Goal: Task Accomplishment & Management: Use online tool/utility

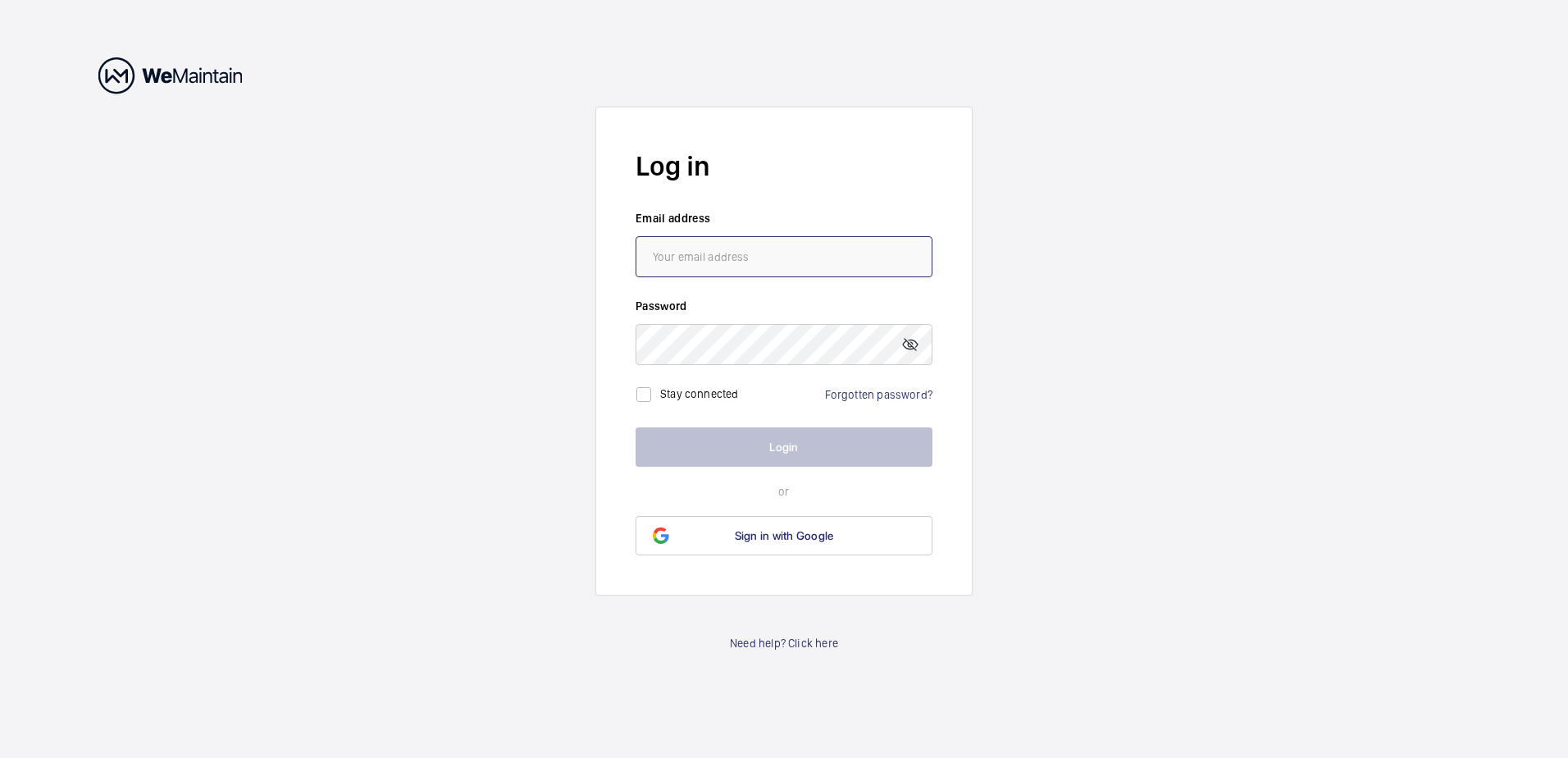
click at [683, 268] on input "email" at bounding box center [784, 256] width 297 height 41
type input "[PERSON_NAME][EMAIL_ADDRESS][PERSON_NAME][DOMAIN_NAME]"
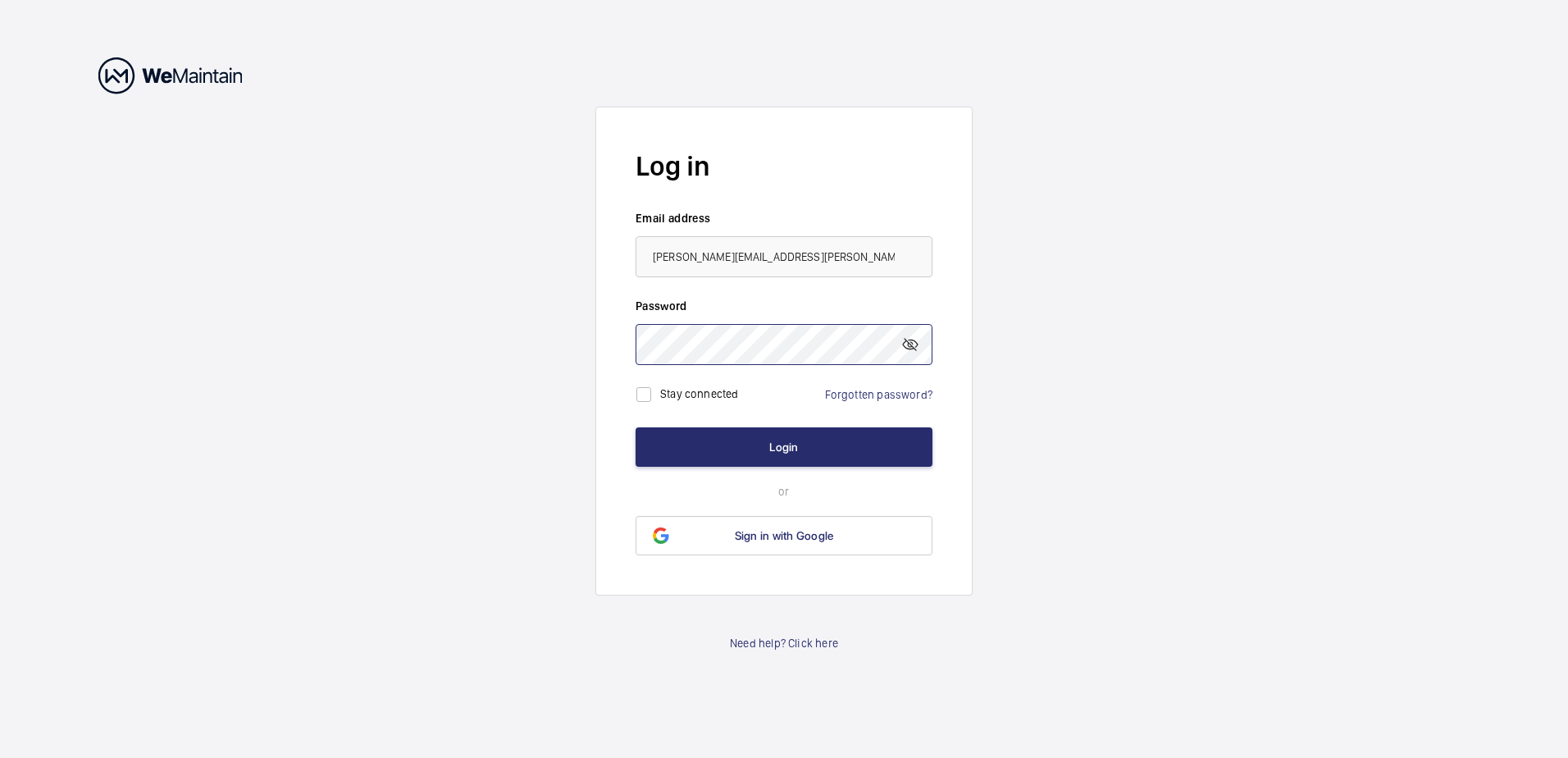
click at [636, 427] on button "Login" at bounding box center [784, 446] width 297 height 39
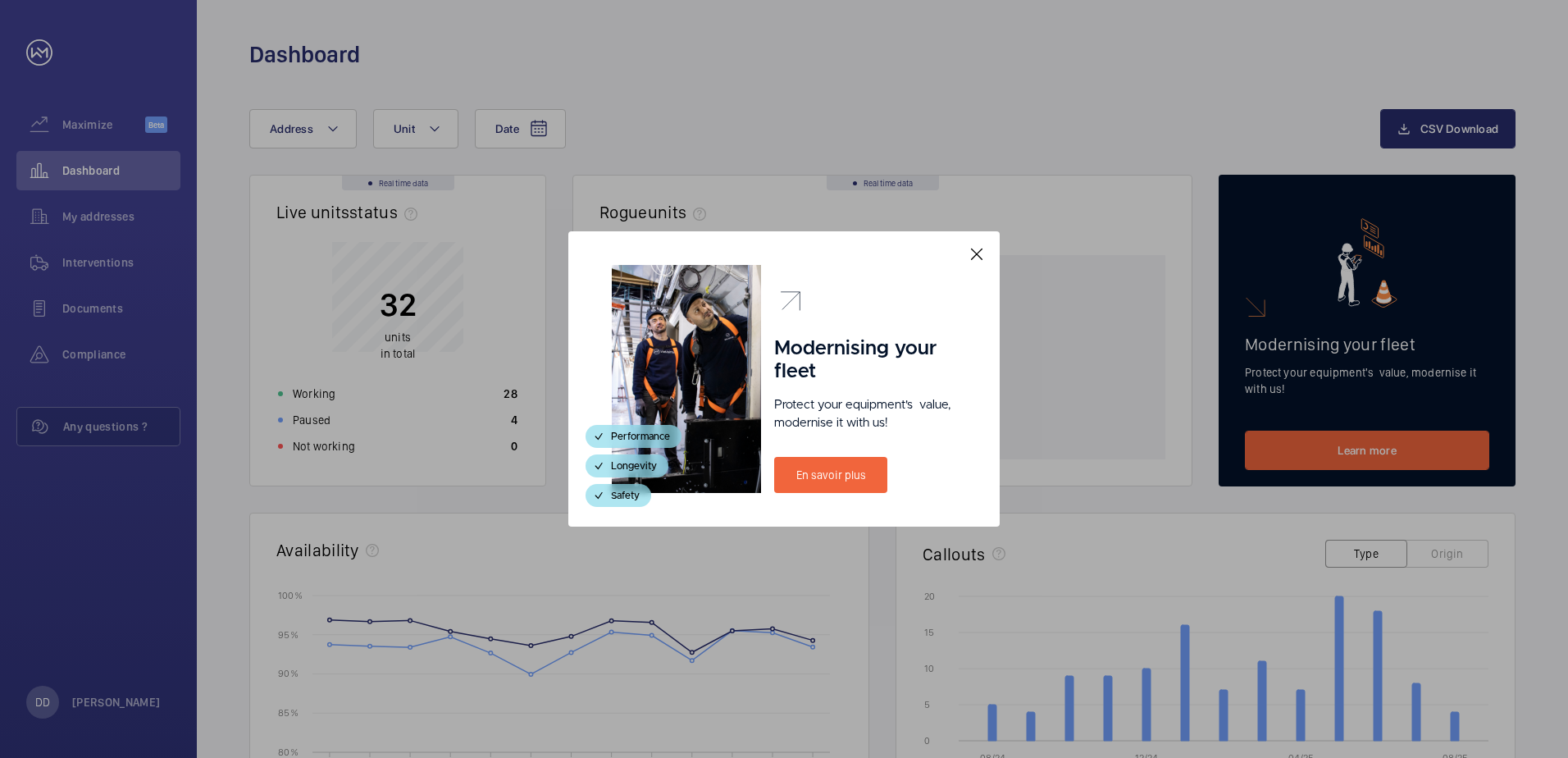
click at [972, 257] on mat-icon at bounding box center [977, 254] width 20 height 20
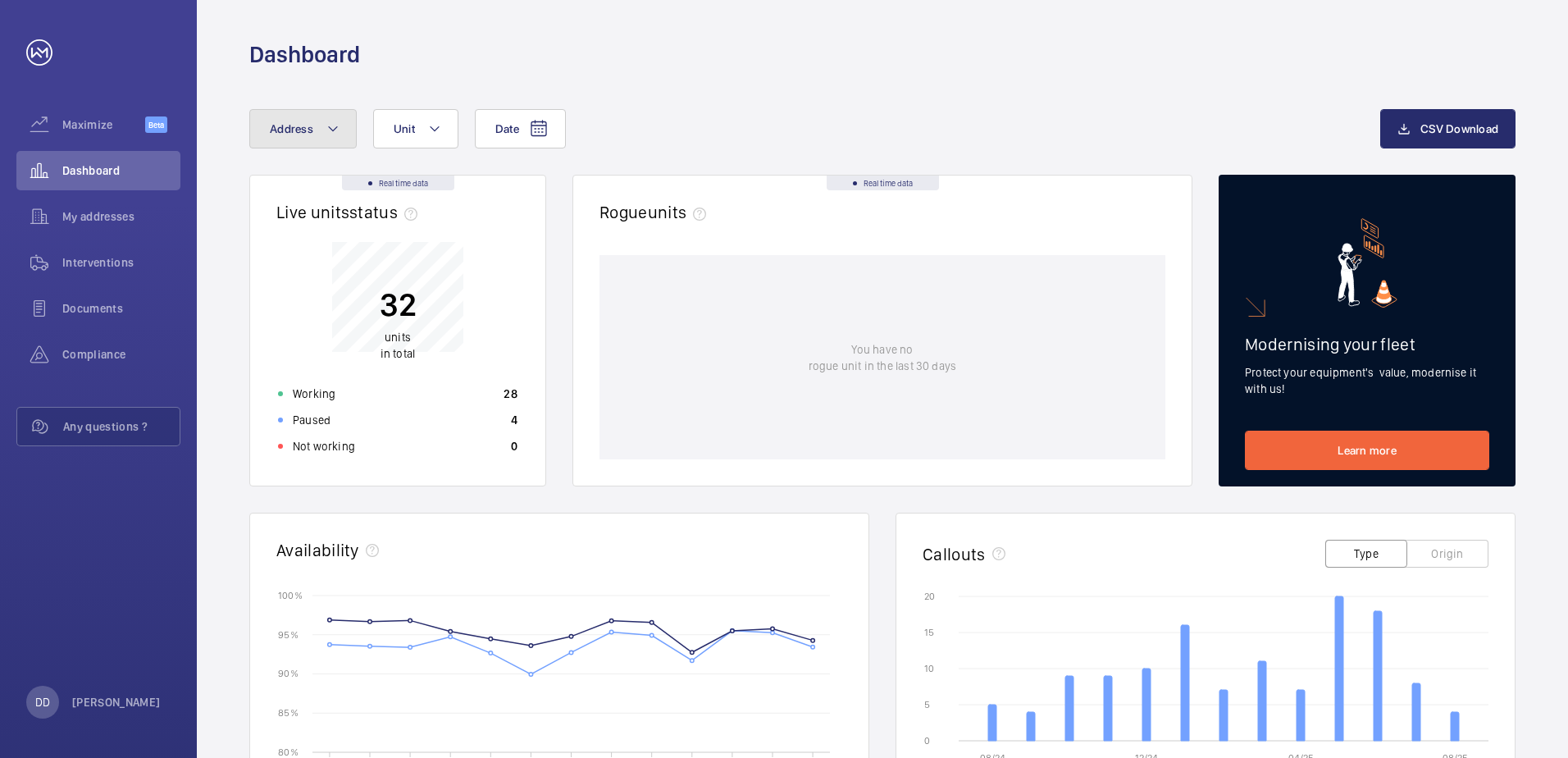
click at [338, 134] on mat-icon at bounding box center [333, 129] width 13 height 20
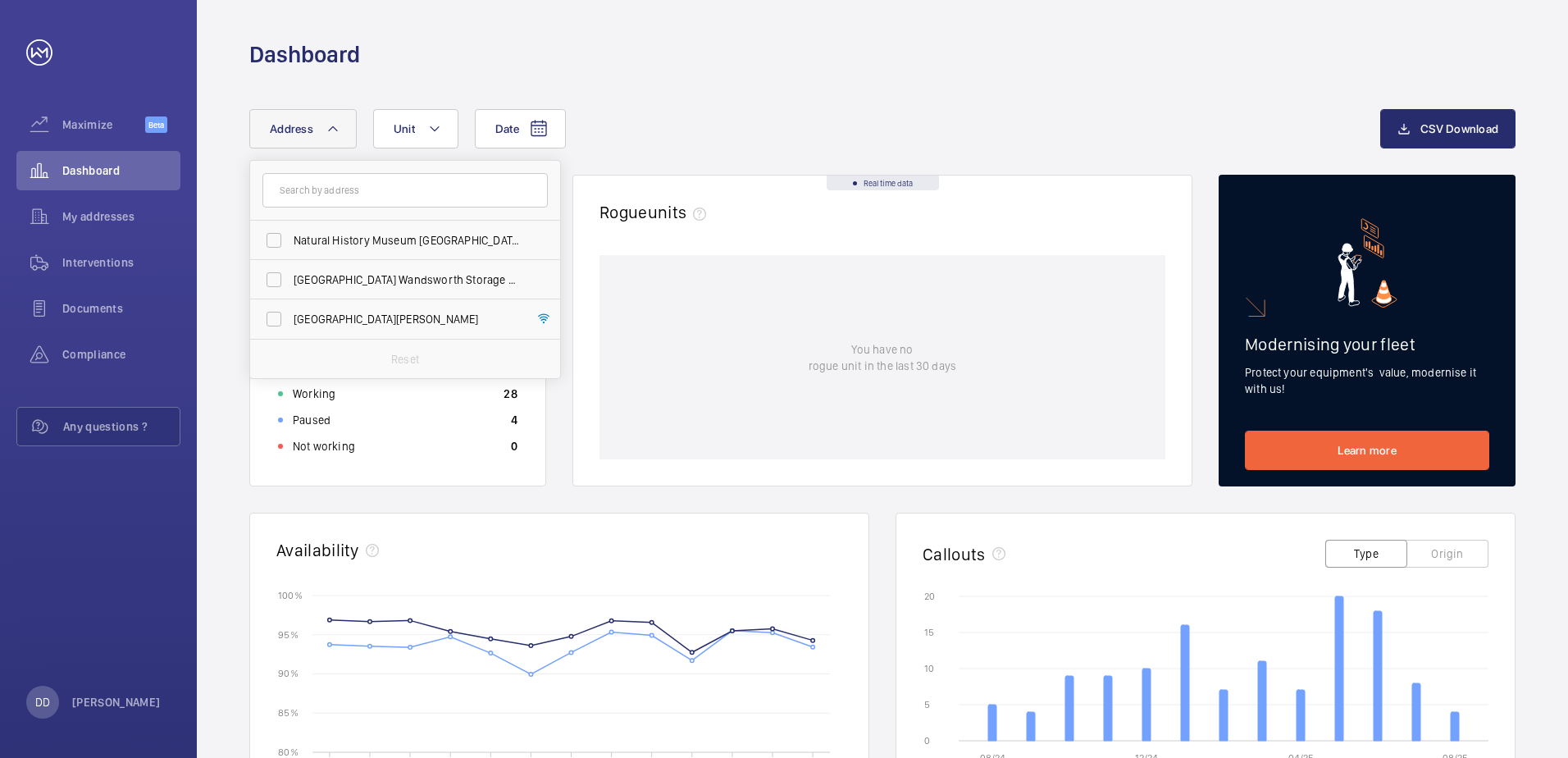
click at [335, 141] on button "Address" at bounding box center [303, 128] width 107 height 39
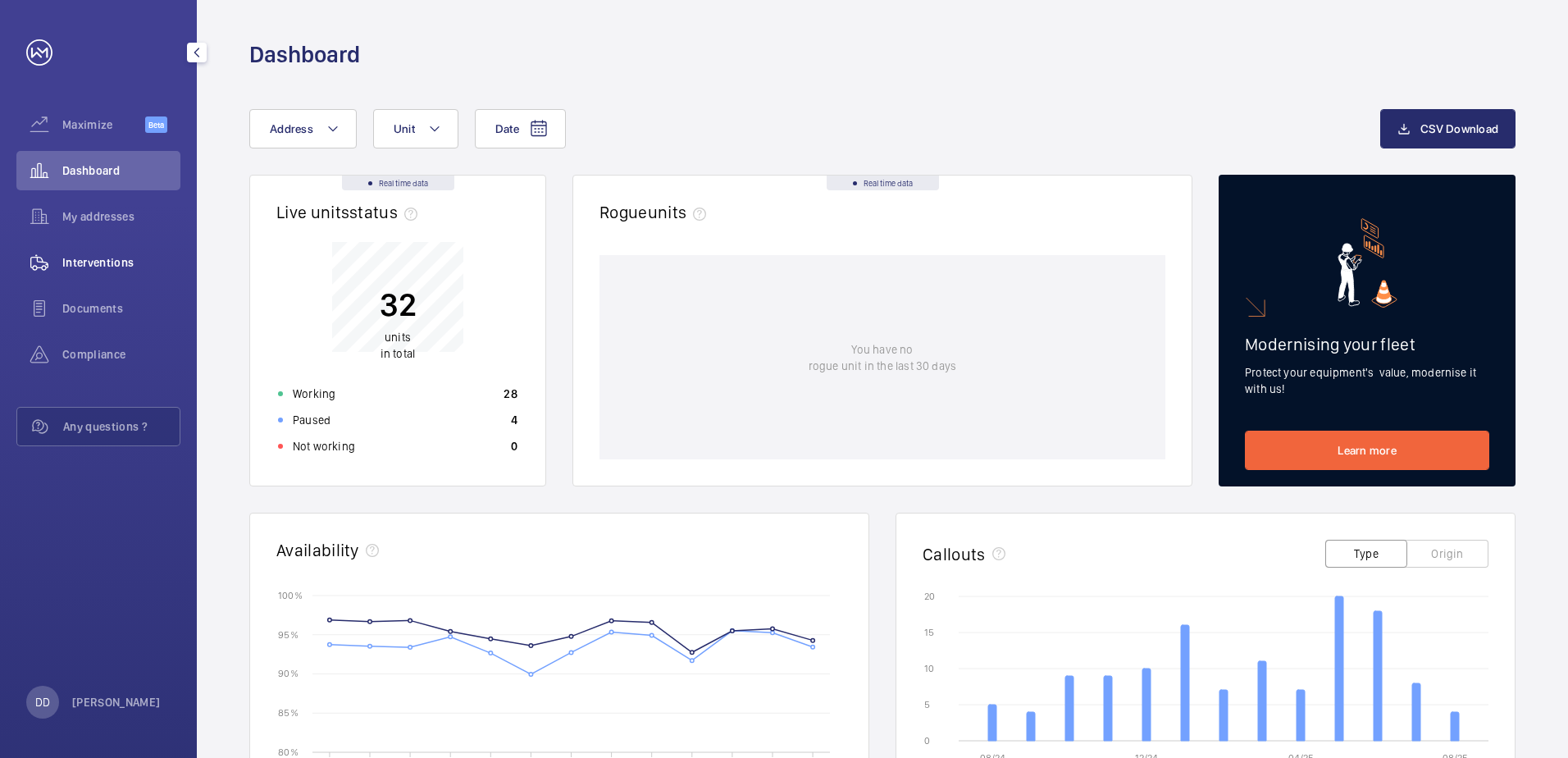
click at [126, 254] on span "Interventions" at bounding box center [121, 263] width 118 height 17
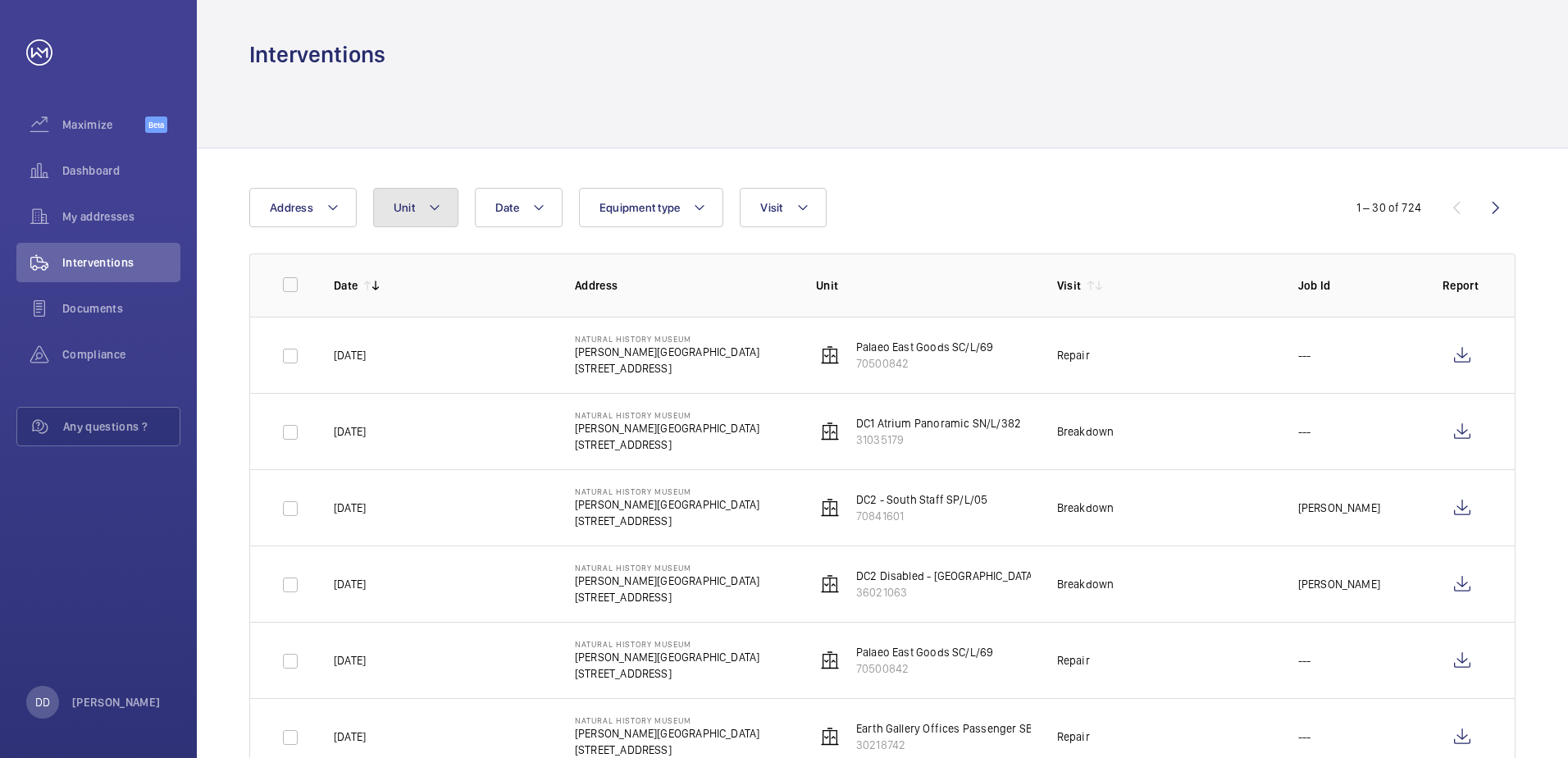
click at [437, 215] on mat-icon at bounding box center [435, 208] width 13 height 20
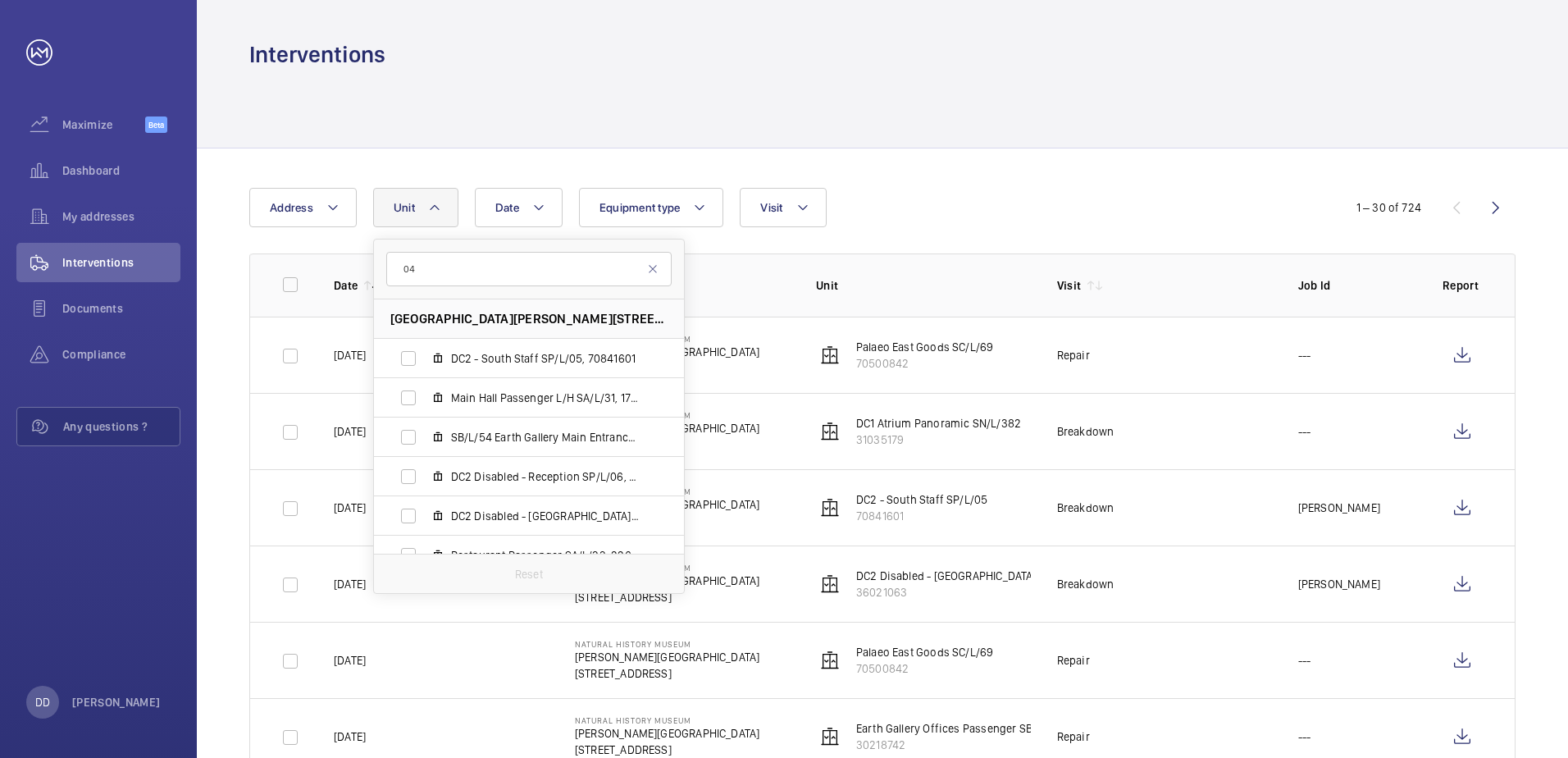
type input "04"
click at [658, 273] on input "04" at bounding box center [529, 268] width 285 height 34
click at [649, 268] on mat-icon at bounding box center [653, 269] width 13 height 13
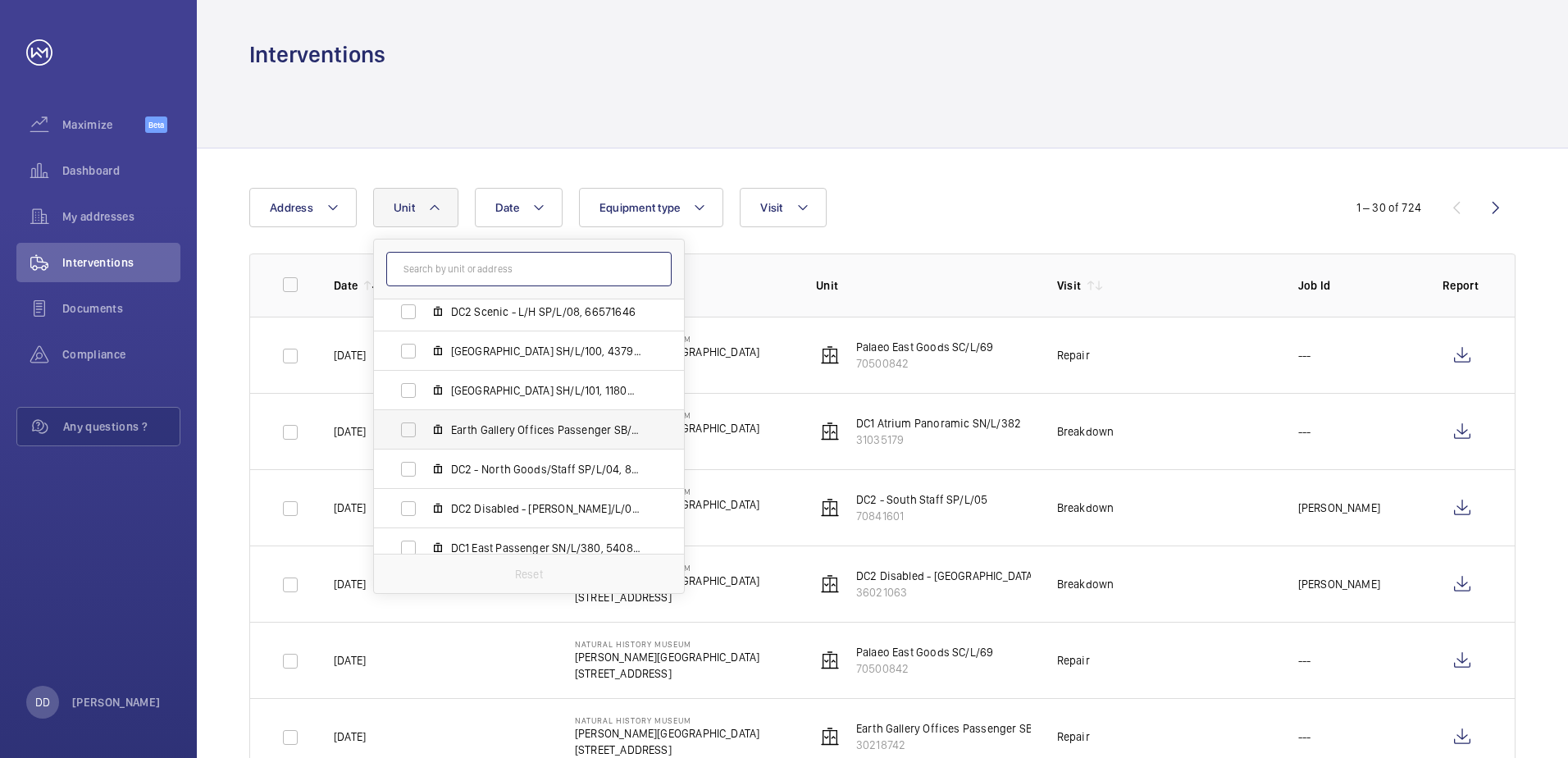
scroll to position [902, 0]
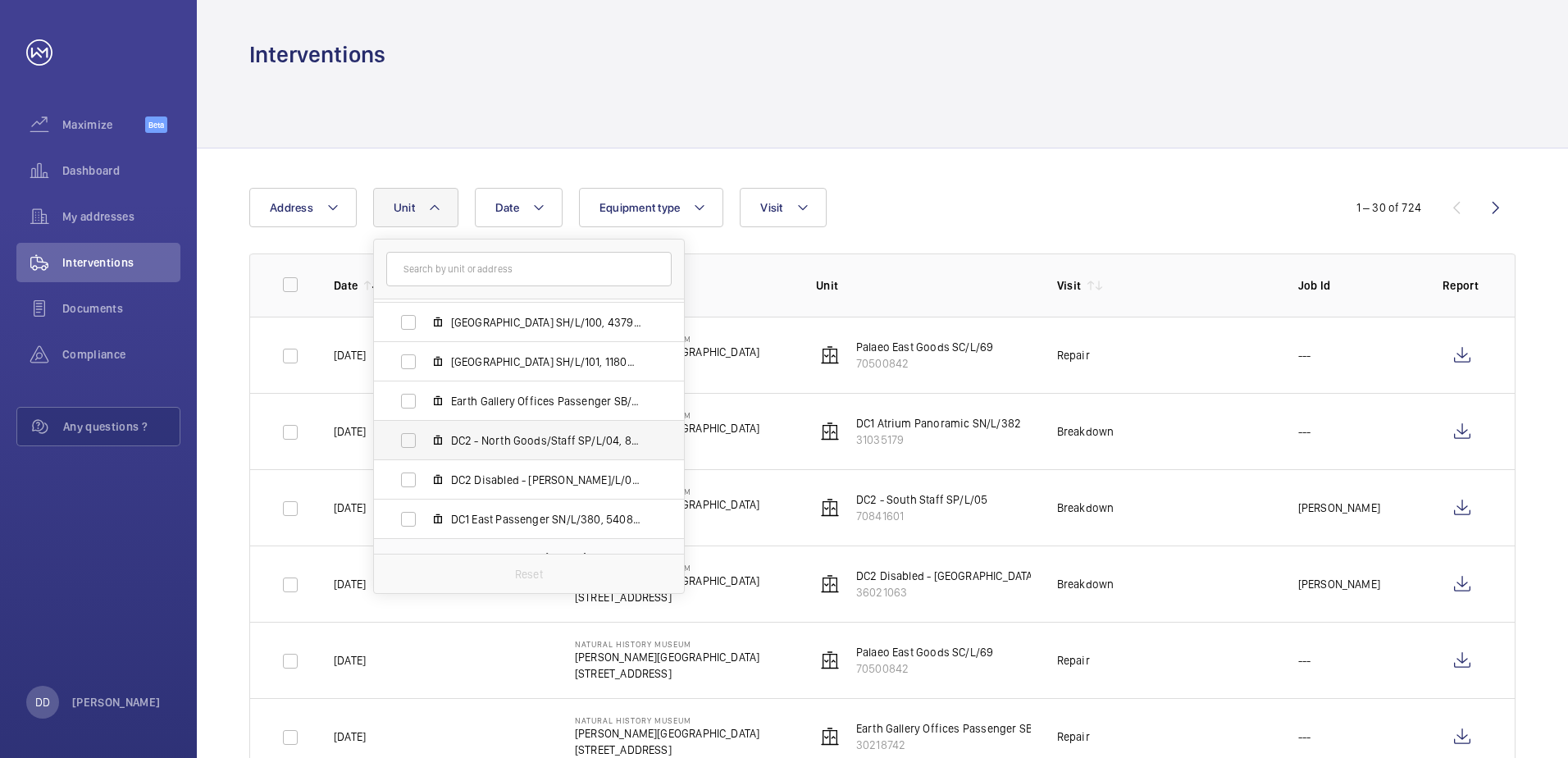
click at [624, 450] on label "DC2 - North Goods/Staff SP/L/04, 88777326" at bounding box center [515, 440] width 284 height 39
click at [425, 450] on input "DC2 - North Goods/Staff SP/L/04, 88777326" at bounding box center [408, 440] width 32 height 32
checkbox input "true"
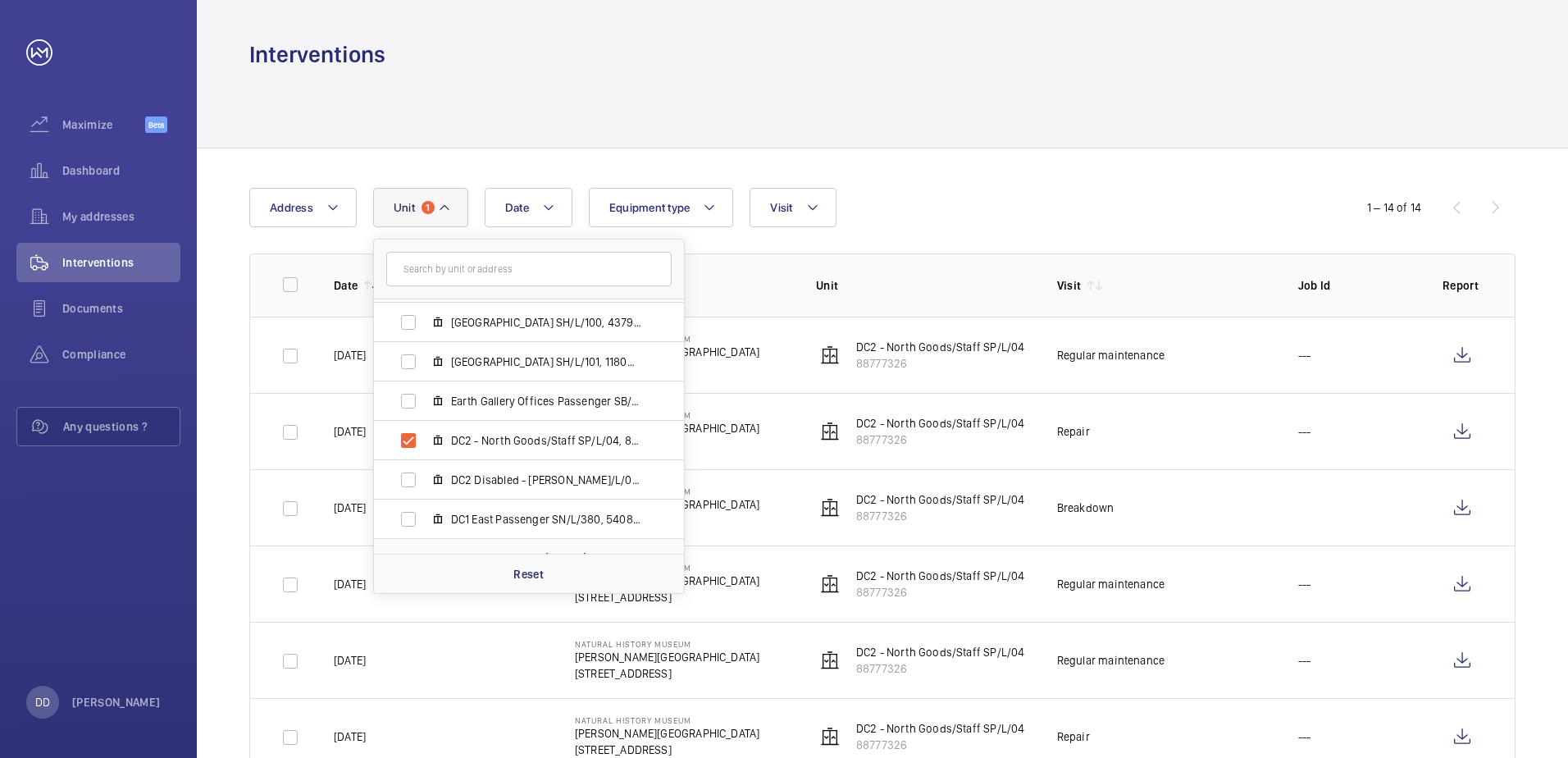
click at [984, 211] on div "Date Address Unit [GEOGRAPHIC_DATA][STREET_ADDRESS][PERSON_NAME] - South Staff …" at bounding box center [784, 207] width 1070 height 39
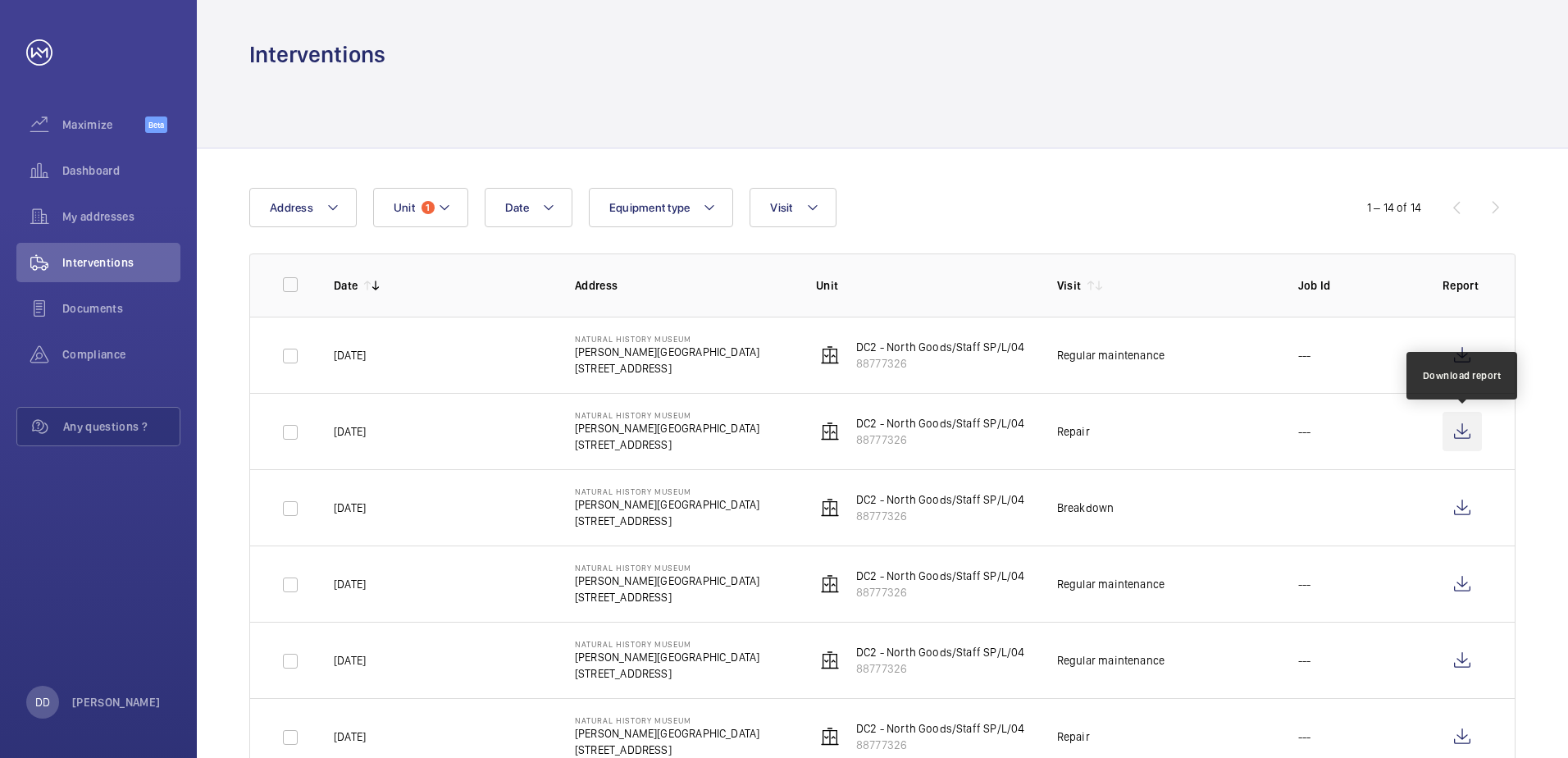
click at [1457, 436] on wm-front-icon-button at bounding box center [1462, 431] width 39 height 39
click at [412, 199] on button "Unit 1" at bounding box center [421, 207] width 95 height 39
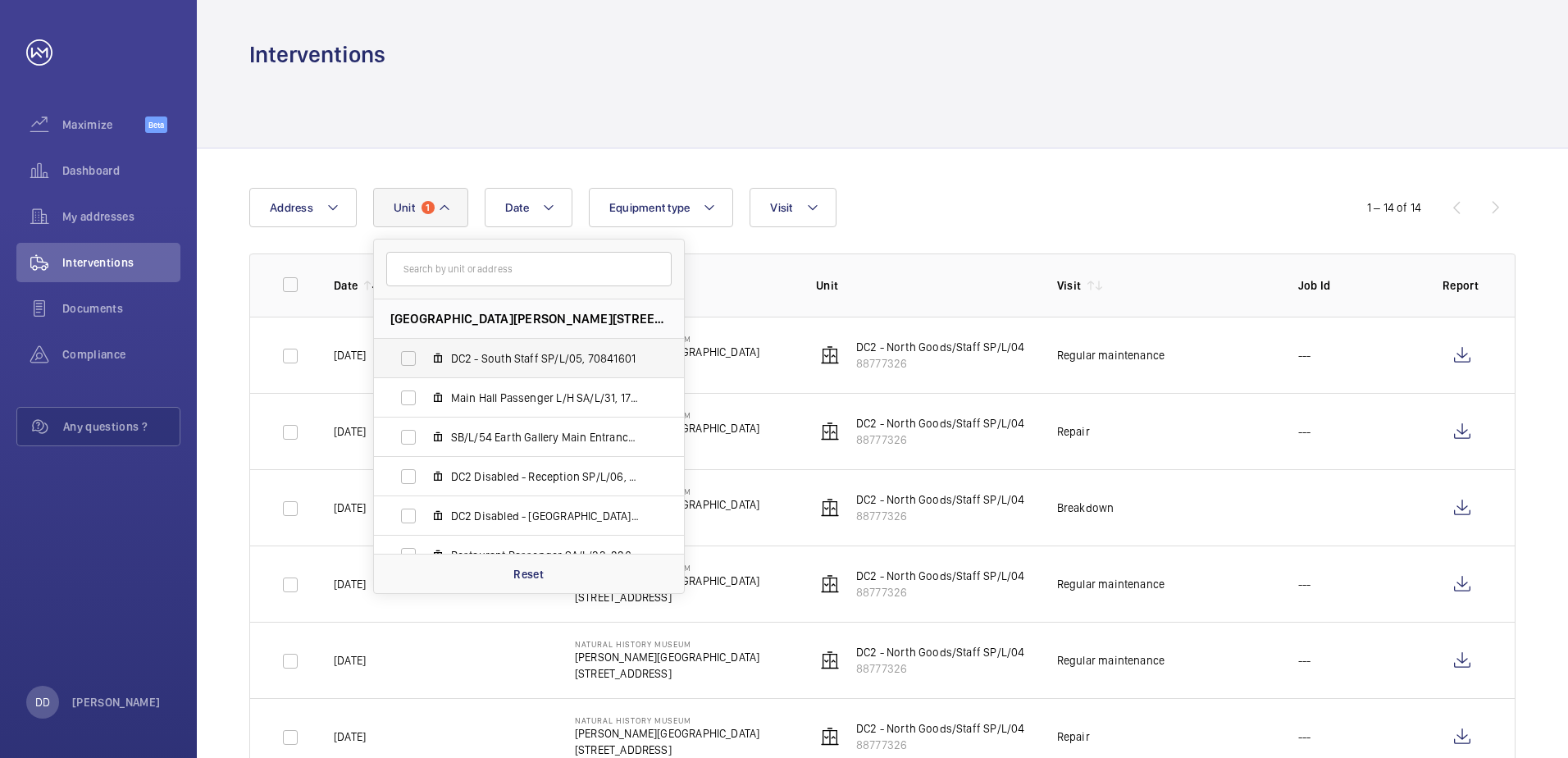
click at [416, 350] on label "DC2 - South Staff SP/L/05, 70841601" at bounding box center [515, 357] width 284 height 39
click at [416, 350] on input "DC2 - South Staff SP/L/05, 70841601" at bounding box center [408, 357] width 32 height 32
checkbox input "true"
click at [603, 81] on div at bounding box center [882, 109] width 1266 height 78
